Goal: Navigation & Orientation: Find specific page/section

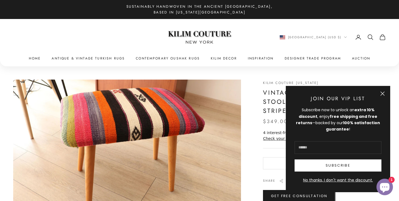
click at [383, 94] on button "Close" at bounding box center [383, 93] width 4 height 4
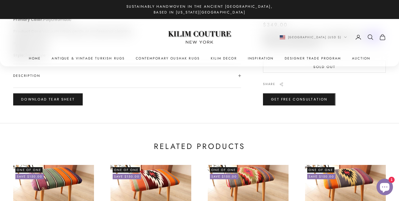
scroll to position [242, 0]
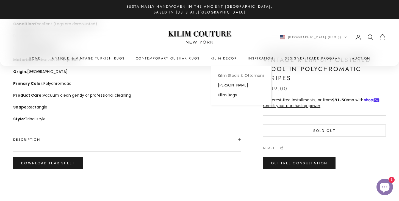
click at [227, 76] on link "Kilim Stools & Ottomans" at bounding box center [241, 76] width 60 height 10
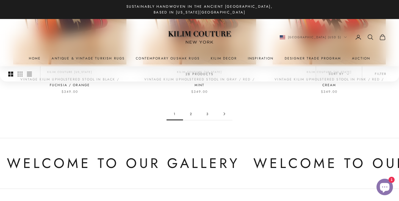
scroll to position [521, 0]
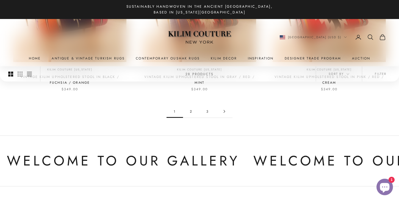
click at [191, 111] on link "2" at bounding box center [191, 111] width 16 height 12
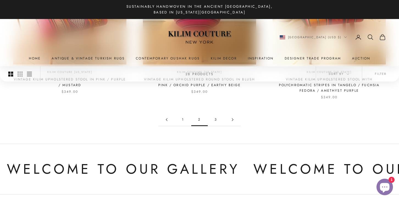
scroll to position [541, 0]
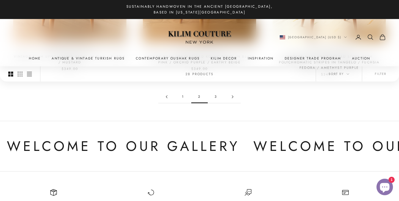
click at [216, 97] on link "3" at bounding box center [216, 96] width 16 height 12
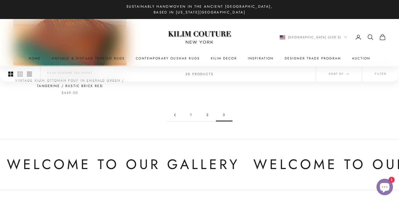
scroll to position [287, 0]
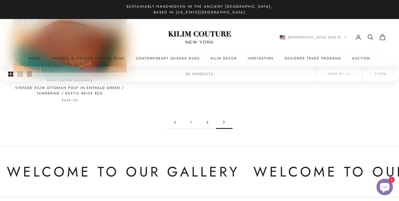
click at [191, 122] on link "1" at bounding box center [191, 122] width 16 height 12
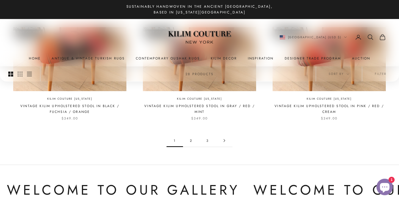
scroll to position [494, 0]
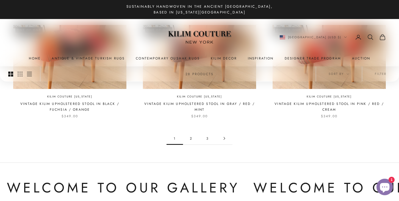
click at [191, 137] on link "2" at bounding box center [191, 138] width 16 height 12
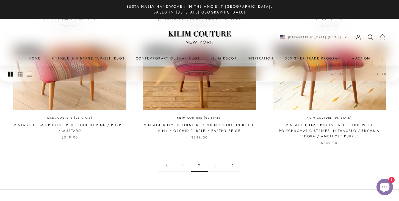
scroll to position [474, 0]
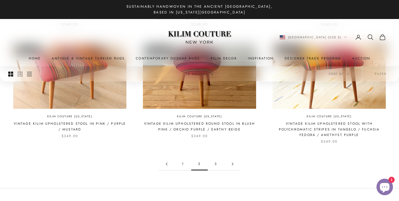
click at [183, 162] on link "1" at bounding box center [183, 164] width 16 height 12
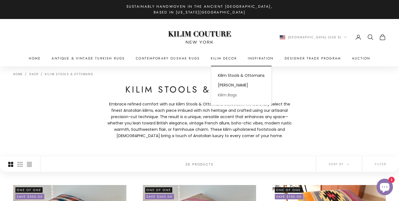
click at [230, 95] on link "Kilim Bags" at bounding box center [241, 95] width 60 height 10
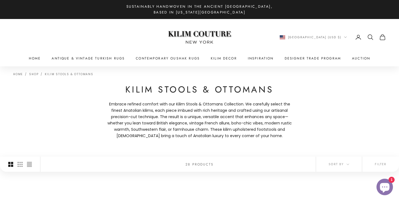
scroll to position [521, 0]
